Goal: Task Accomplishment & Management: Manage account settings

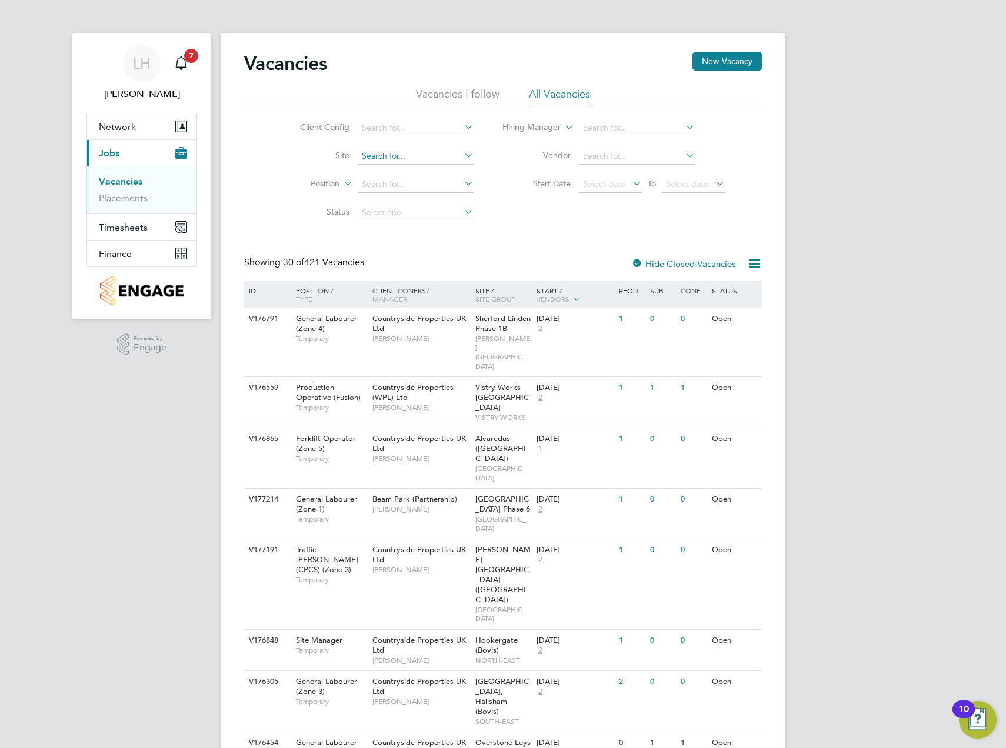
click at [398, 156] on input at bounding box center [416, 156] width 116 height 16
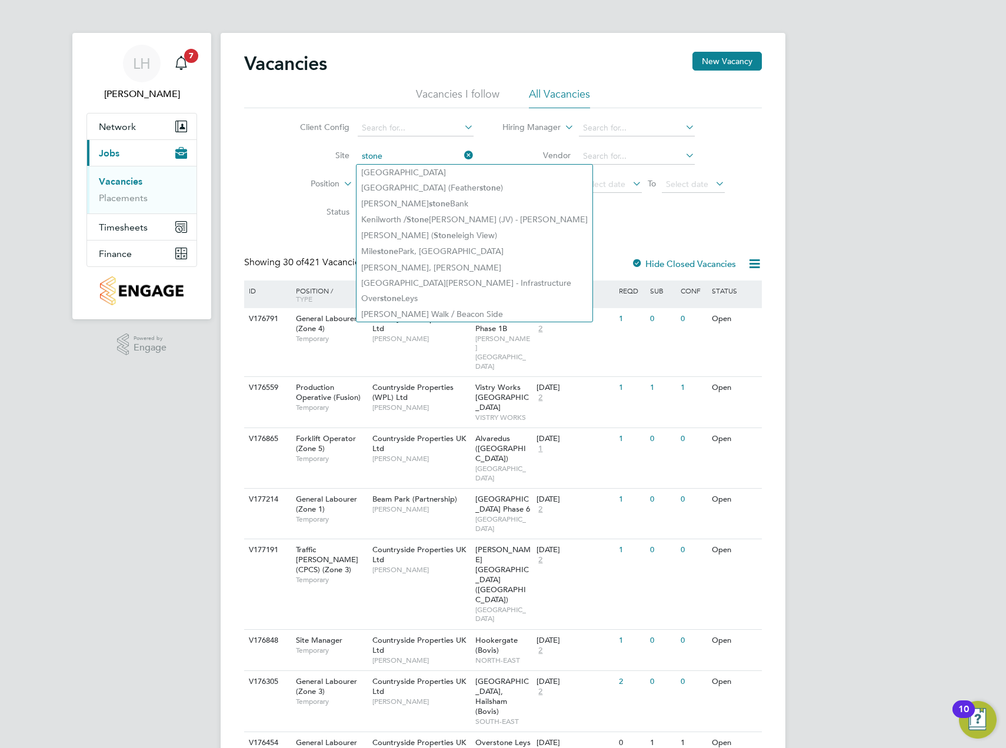
click at [400, 152] on input "stone" at bounding box center [416, 156] width 116 height 16
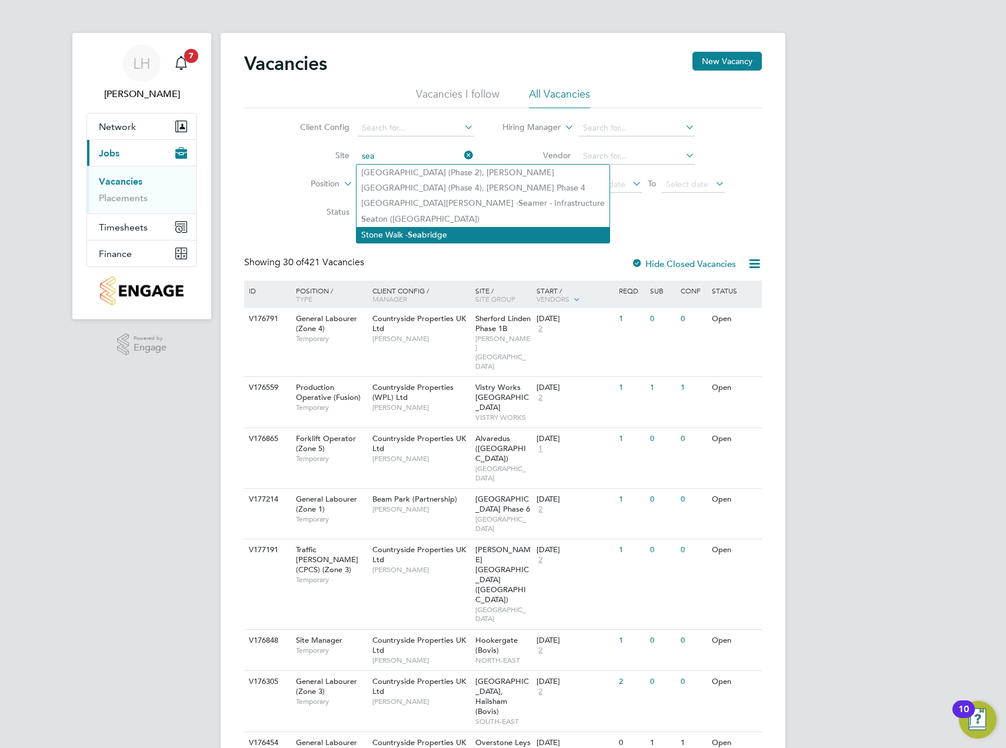
click at [408, 235] on li "Stone Walk - Sea bridge" at bounding box center [482, 235] width 253 height 16
type input "Stone Walk - Seabridge"
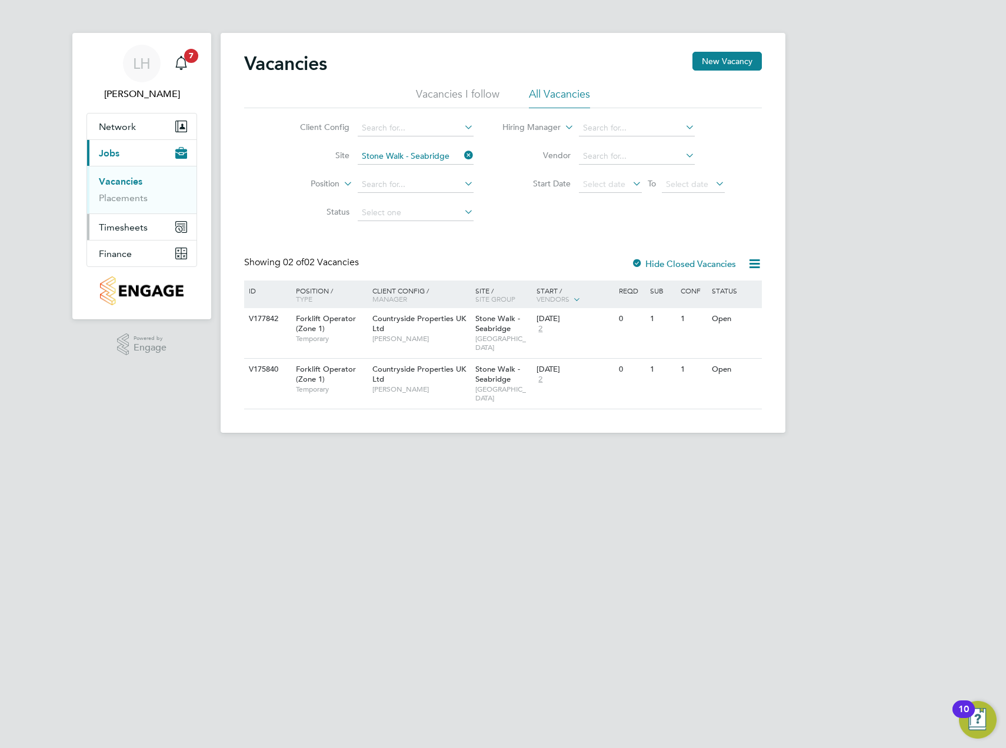
click at [126, 225] on span "Timesheets" at bounding box center [123, 227] width 49 height 11
click at [131, 205] on link "Timesheets" at bounding box center [123, 207] width 49 height 11
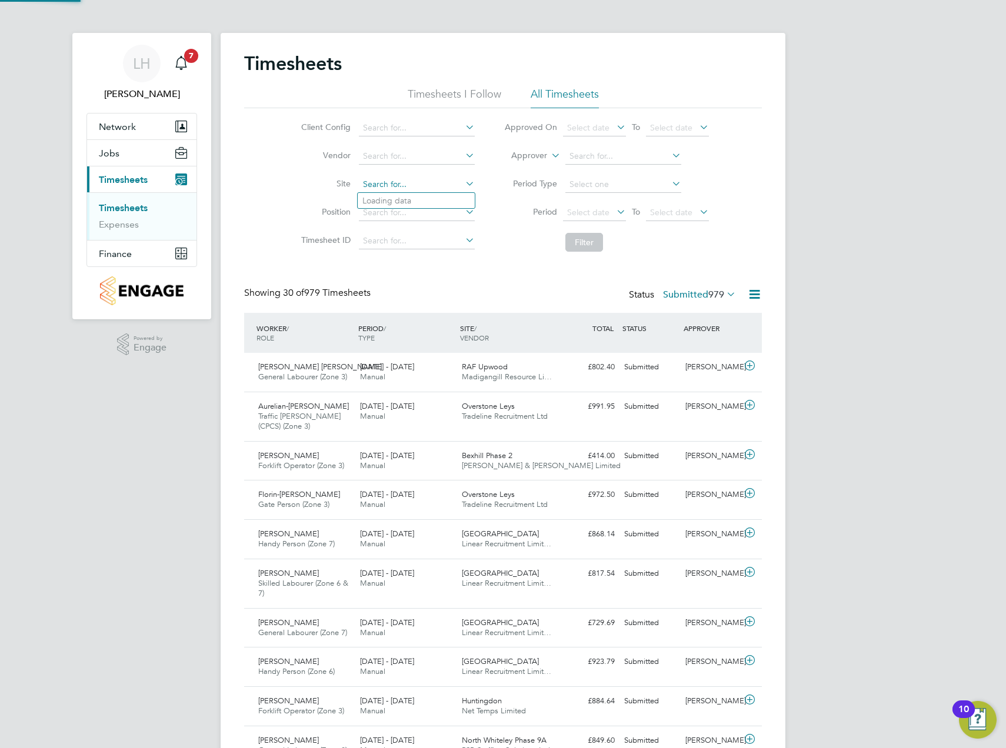
click at [406, 185] on input at bounding box center [417, 184] width 116 height 16
click at [410, 198] on li "Stone Walk - Seabr idge" at bounding box center [416, 201] width 117 height 16
type input "Stone Walk - Seabridge"
click at [579, 239] on button "Filter" at bounding box center [584, 242] width 38 height 19
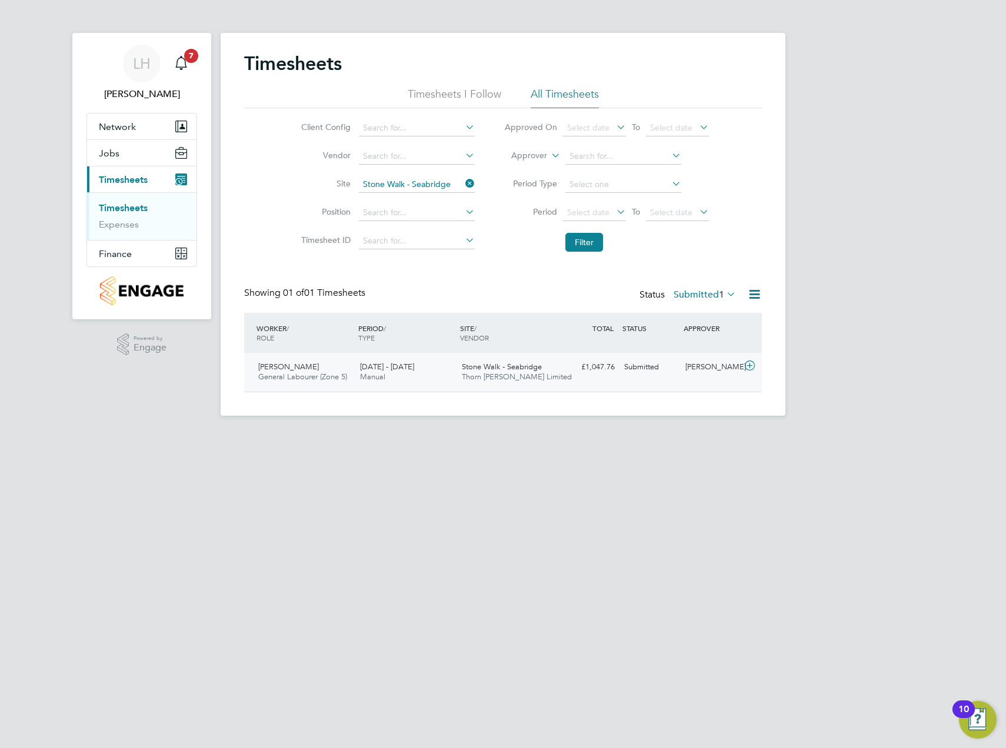
click at [500, 365] on span "Stone Walk - Seabridge" at bounding box center [502, 367] width 80 height 10
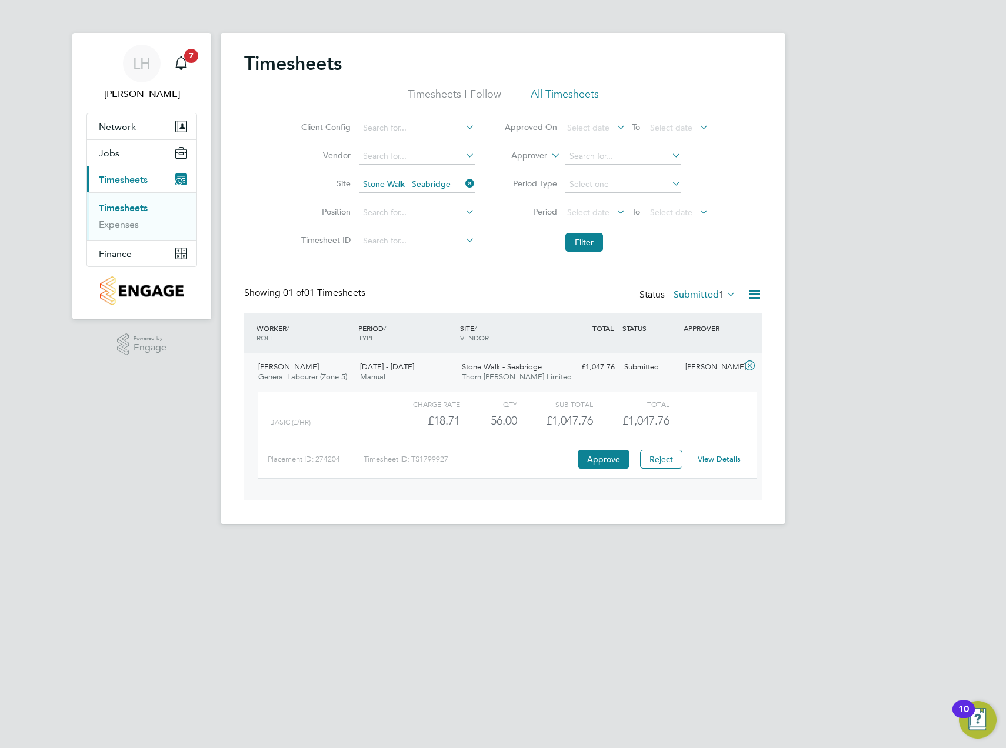
click at [475, 414] on div "56.00" at bounding box center [488, 420] width 57 height 19
click at [733, 456] on link "View Details" at bounding box center [718, 459] width 43 height 10
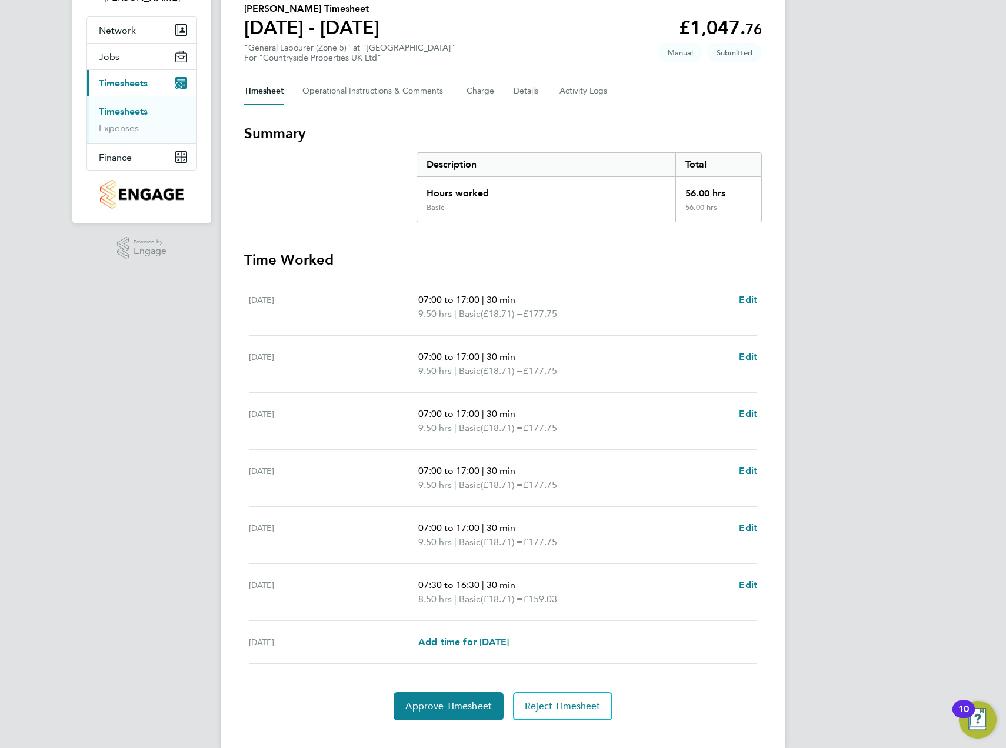
scroll to position [116, 0]
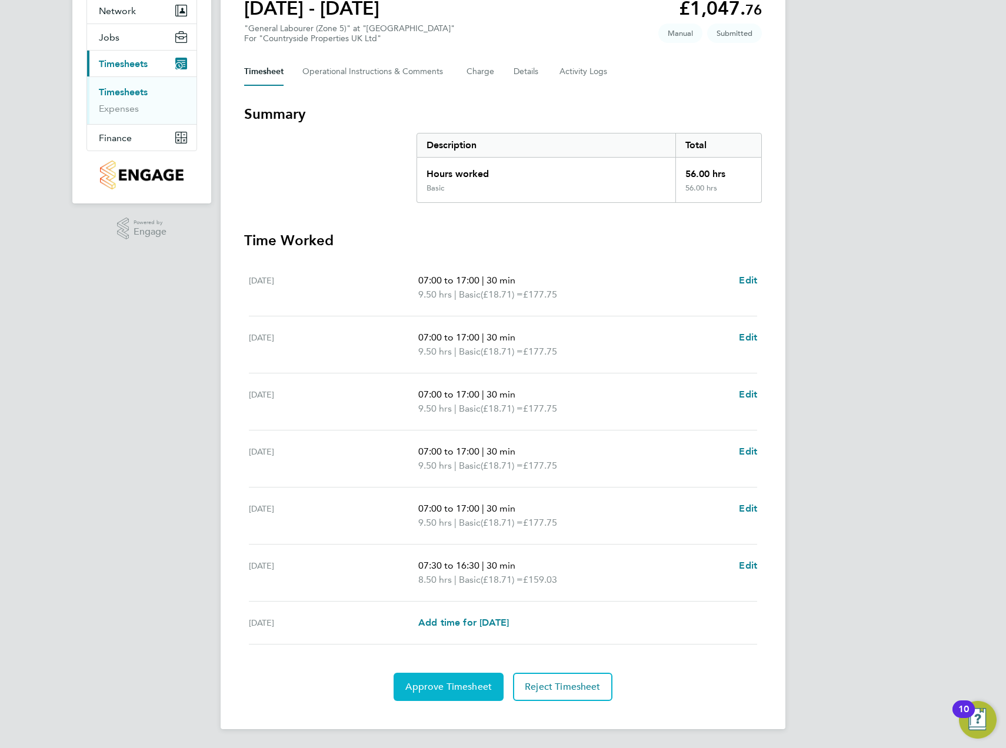
click at [447, 675] on button "Approve Timesheet" at bounding box center [448, 687] width 110 height 28
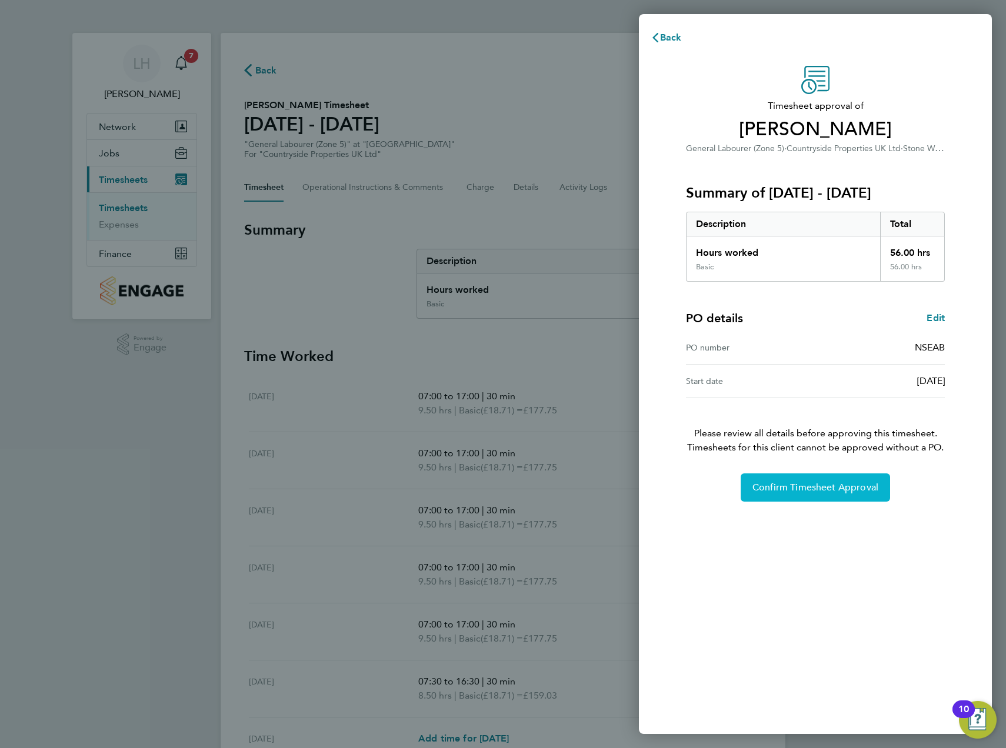
click at [815, 489] on span "Confirm Timesheet Approval" at bounding box center [815, 488] width 126 height 12
